Goal: Navigation & Orientation: Find specific page/section

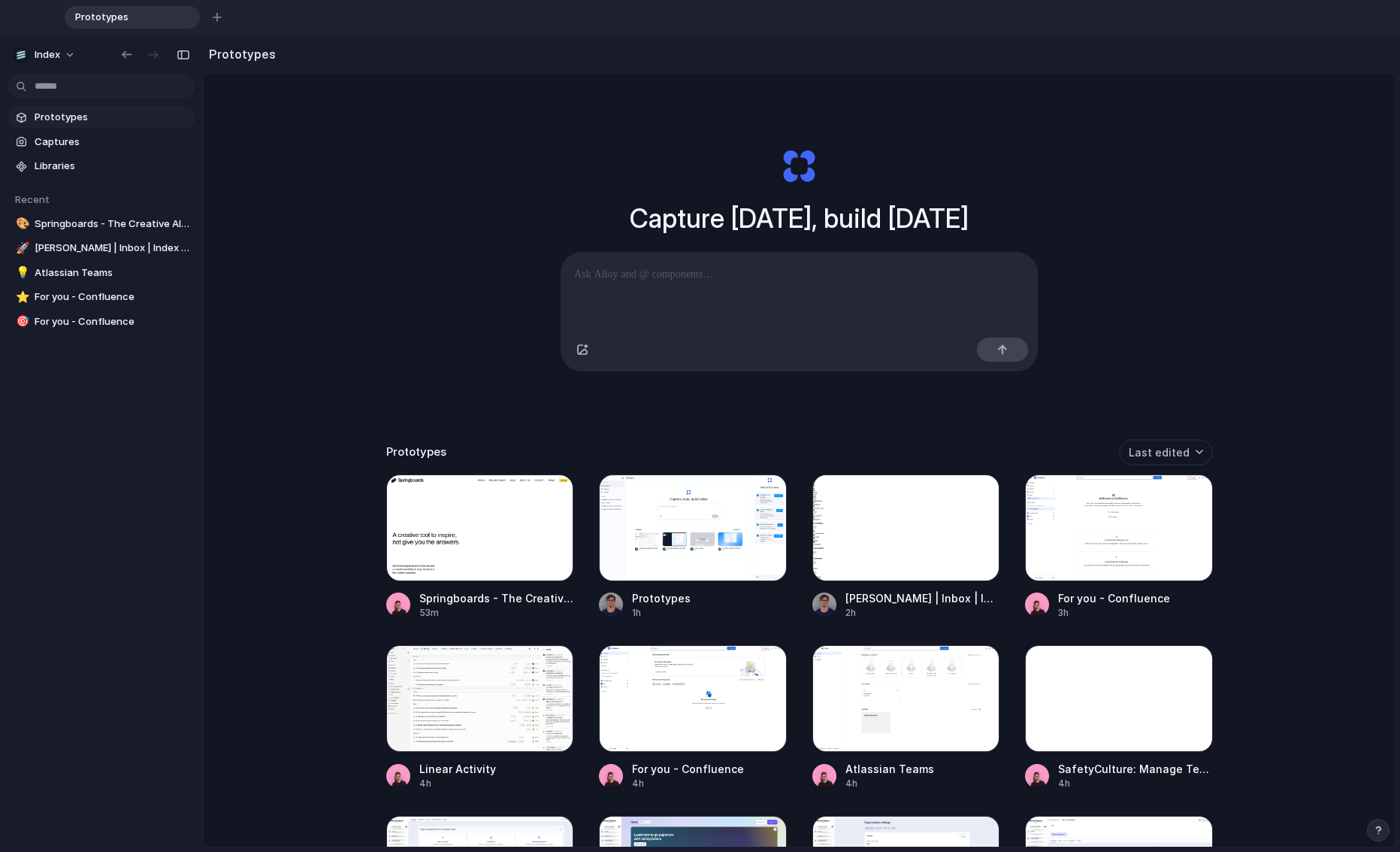
drag, startPoint x: 733, startPoint y: 351, endPoint x: 529, endPoint y: 149, distance: 287.1
click at [529, 149] on div "Capture [DATE], build [DATE] Clone web app Clone screenshot Start from existing…" at bounding box center [800, 518] width 1191 height 888
click at [529, 149] on div "Capture [DATE], build [DATE] Clone web app Clone screenshot Start from existing…" at bounding box center [800, 260] width 601 height 335
